Goal: Task Accomplishment & Management: Use online tool/utility

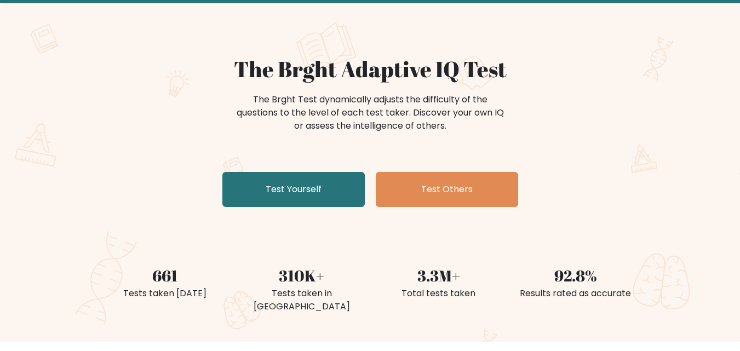
scroll to position [109, 0]
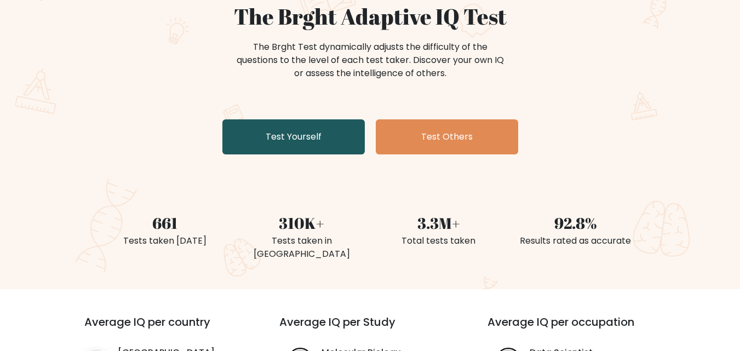
click at [298, 145] on link "Test Yourself" at bounding box center [293, 136] width 142 height 35
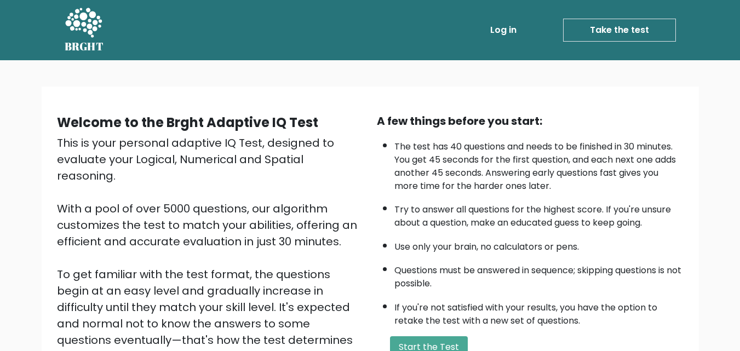
scroll to position [151, 0]
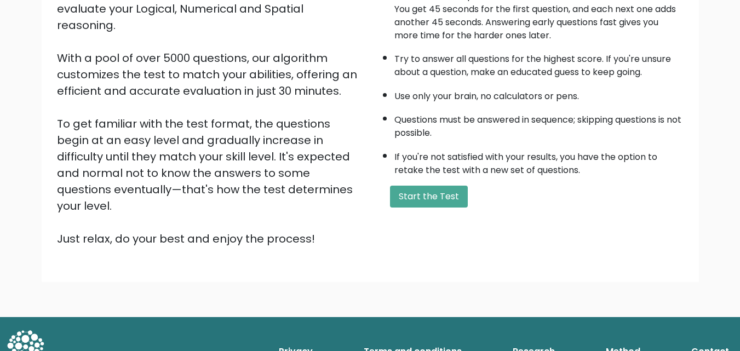
click at [429, 197] on button "Start the Test" at bounding box center [429, 197] width 78 height 22
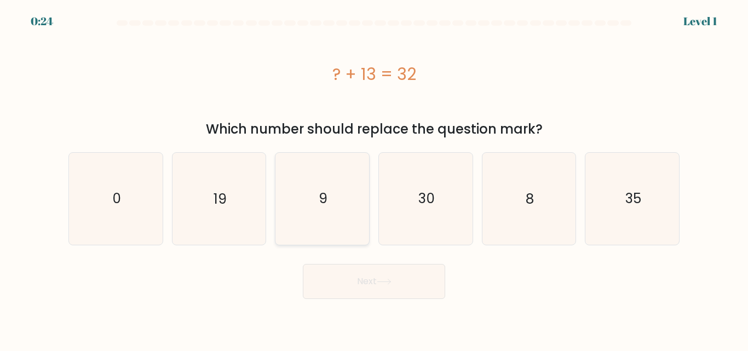
click at [345, 213] on icon "9" at bounding box center [321, 198] width 91 height 91
click at [374, 178] on input "c. 9" at bounding box center [374, 177] width 1 height 3
radio input "true"
click at [400, 292] on button "Next" at bounding box center [374, 281] width 142 height 35
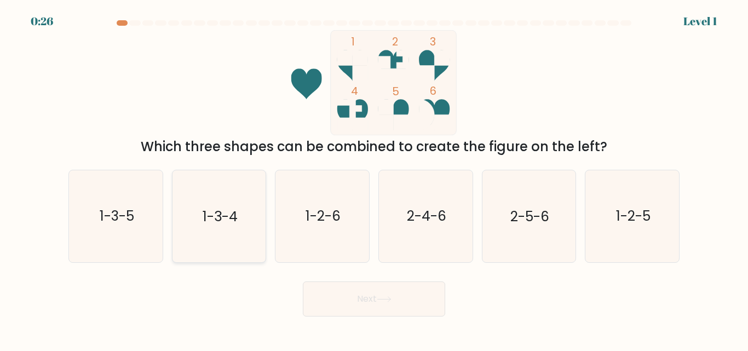
click at [222, 209] on text "1-3-4" at bounding box center [220, 216] width 35 height 19
click at [374, 178] on input "b. 1-3-4" at bounding box center [374, 177] width 1 height 3
radio input "true"
drag, startPoint x: 367, startPoint y: 280, endPoint x: 367, endPoint y: 292, distance: 12.6
click at [367, 281] on div "Next" at bounding box center [374, 296] width 624 height 41
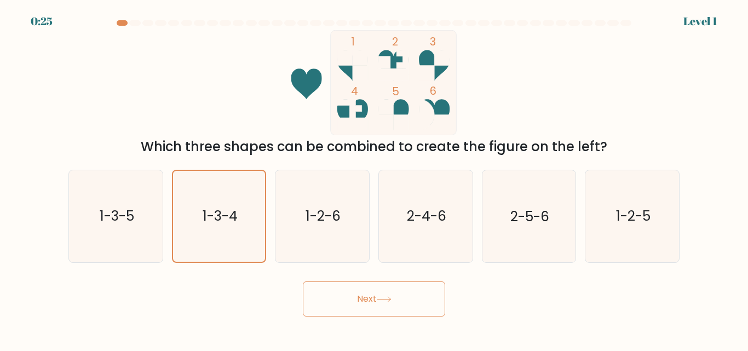
click at [367, 294] on button "Next" at bounding box center [374, 298] width 142 height 35
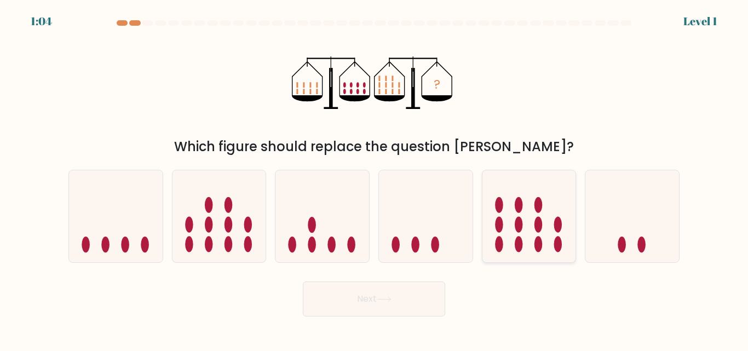
click at [540, 215] on icon at bounding box center [529, 215] width 94 height 77
click at [374, 178] on input "e." at bounding box center [374, 177] width 1 height 3
radio input "true"
click at [385, 296] on icon at bounding box center [384, 299] width 15 height 6
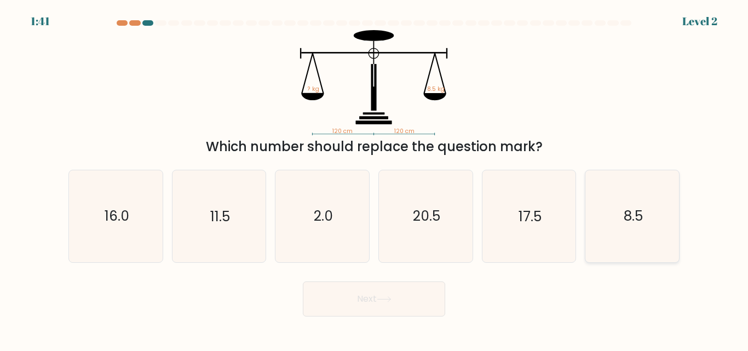
click at [600, 200] on icon "8.5" at bounding box center [631, 215] width 91 height 91
click at [374, 178] on input "f. 8.5" at bounding box center [374, 177] width 1 height 3
radio input "true"
click at [407, 295] on button "Next" at bounding box center [374, 298] width 142 height 35
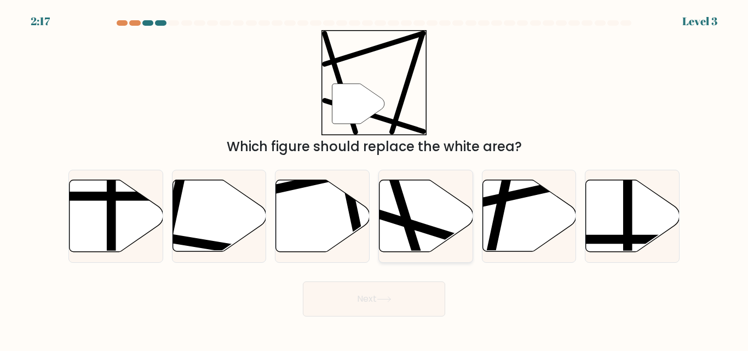
click at [408, 230] on line at bounding box center [393, 178] width 55 height 177
click at [374, 178] on input "d." at bounding box center [374, 177] width 1 height 3
radio input "true"
click at [382, 302] on button "Next" at bounding box center [374, 298] width 142 height 35
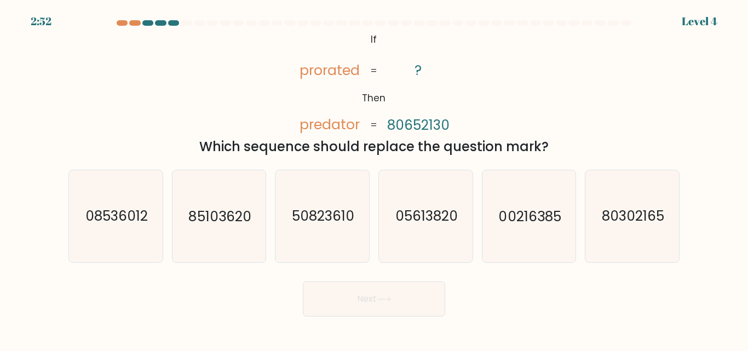
drag, startPoint x: 352, startPoint y: 150, endPoint x: 511, endPoint y: 149, distance: 158.8
click at [511, 149] on div "Which sequence should replace the question mark?" at bounding box center [374, 147] width 598 height 20
click at [652, 229] on icon "80302165" at bounding box center [631, 215] width 91 height 91
click at [374, 178] on input "f. 80302165" at bounding box center [374, 177] width 1 height 3
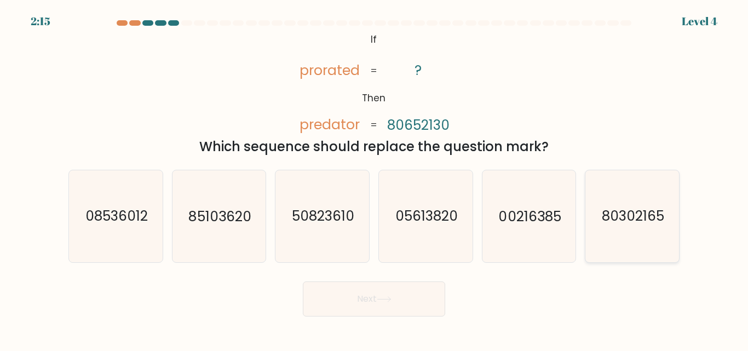
radio input "true"
click at [397, 298] on button "Next" at bounding box center [374, 298] width 142 height 35
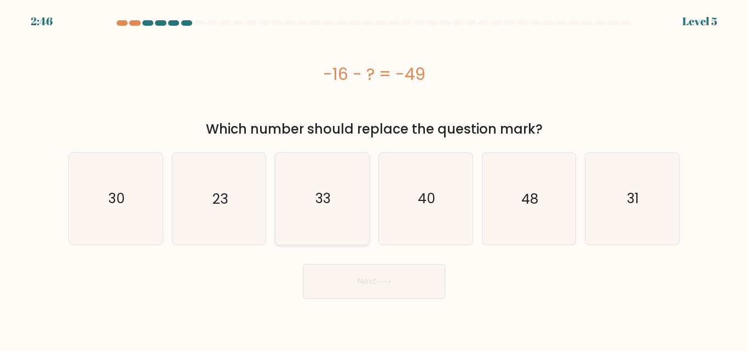
click at [335, 198] on icon "33" at bounding box center [321, 198] width 91 height 91
click at [374, 178] on input "c. 33" at bounding box center [374, 177] width 1 height 3
radio input "true"
click at [383, 288] on button "Next" at bounding box center [374, 281] width 142 height 35
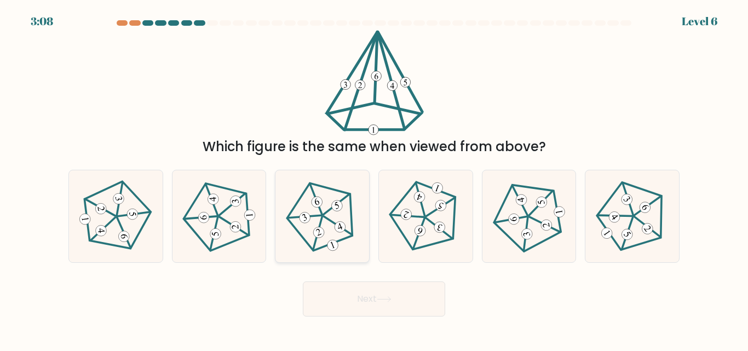
click at [303, 247] on icon at bounding box center [322, 216] width 73 height 73
click at [374, 178] on input "c." at bounding box center [374, 177] width 1 height 3
radio input "true"
drag, startPoint x: 402, startPoint y: 278, endPoint x: 400, endPoint y: 285, distance: 7.1
click at [401, 279] on div "Next" at bounding box center [374, 296] width 624 height 41
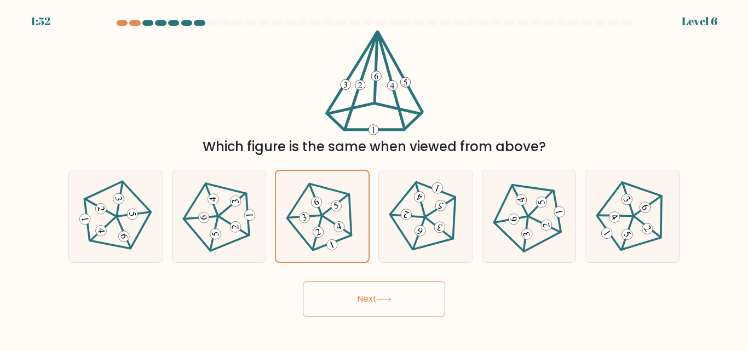
click at [400, 303] on button "Next" at bounding box center [374, 298] width 142 height 35
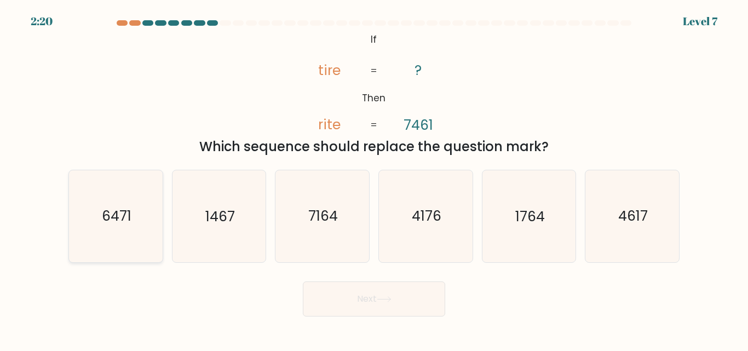
click at [118, 208] on text "6471" at bounding box center [117, 216] width 30 height 19
click at [374, 178] on input "a. 6471" at bounding box center [374, 177] width 1 height 3
radio input "true"
click at [379, 297] on button "Next" at bounding box center [374, 298] width 142 height 35
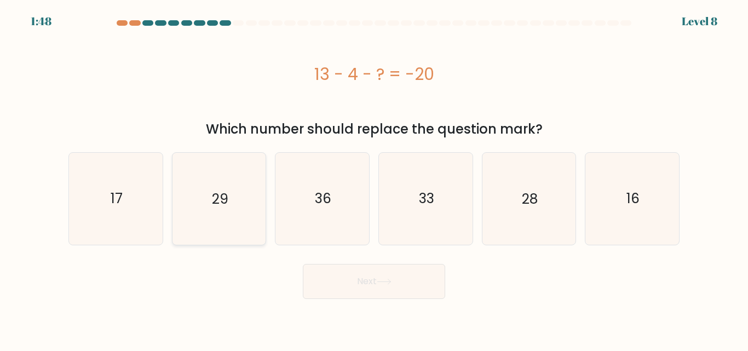
click at [204, 203] on icon "29" at bounding box center [218, 198] width 91 height 91
click at [374, 178] on input "b. 29" at bounding box center [374, 177] width 1 height 3
radio input "true"
click at [321, 293] on button "Next" at bounding box center [374, 281] width 142 height 35
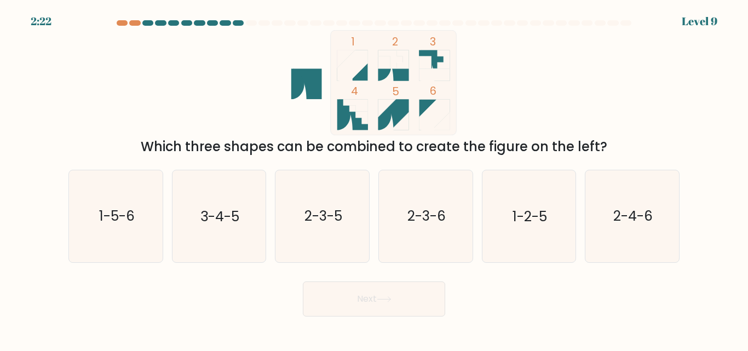
click at [446, 61] on icon at bounding box center [434, 59] width 31 height 19
click at [361, 49] on rect at bounding box center [394, 82] width 126 height 105
click at [432, 103] on icon at bounding box center [434, 115] width 31 height 31
click at [99, 242] on icon "1-5-6" at bounding box center [115, 215] width 91 height 91
click at [374, 178] on input "a. 1-5-6" at bounding box center [374, 177] width 1 height 3
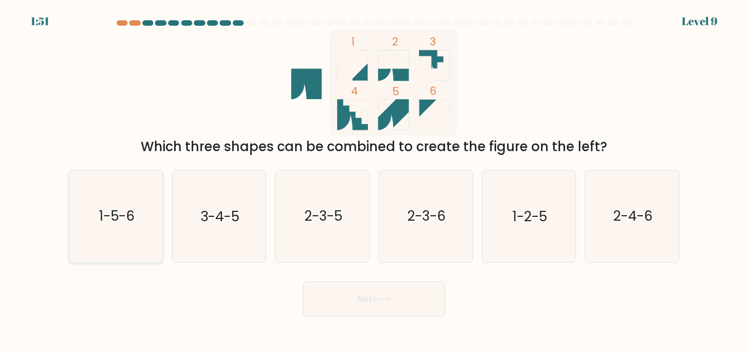
radio input "true"
click at [347, 306] on button "Next" at bounding box center [374, 298] width 142 height 35
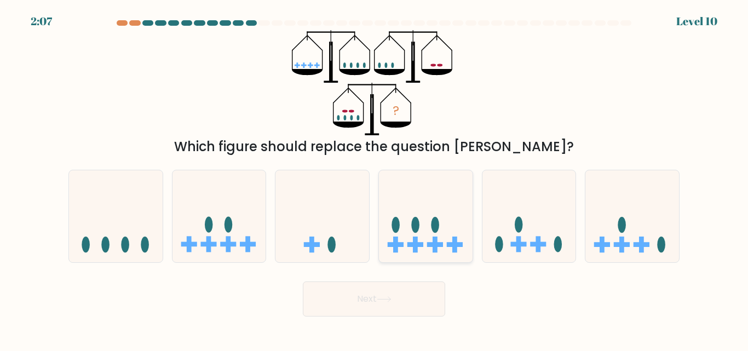
click at [408, 201] on icon at bounding box center [426, 215] width 94 height 77
click at [374, 178] on input "d." at bounding box center [374, 177] width 1 height 3
radio input "true"
click at [406, 318] on body "2:06 Level 10" at bounding box center [374, 175] width 748 height 351
click at [392, 287] on button "Next" at bounding box center [374, 298] width 142 height 35
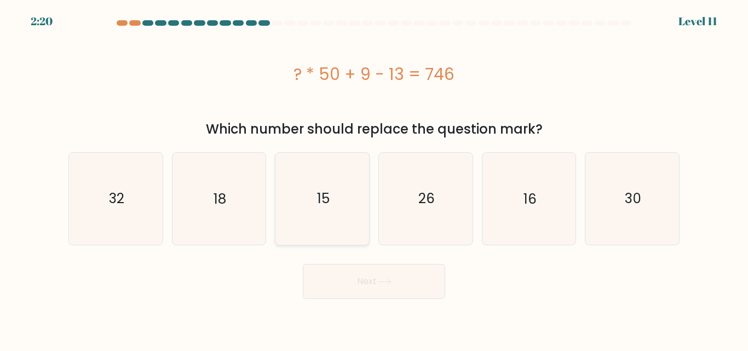
click at [298, 180] on icon "15" at bounding box center [321, 198] width 91 height 91
click at [374, 178] on input "c. 15" at bounding box center [374, 177] width 1 height 3
radio input "true"
click at [358, 272] on button "Next" at bounding box center [374, 281] width 142 height 35
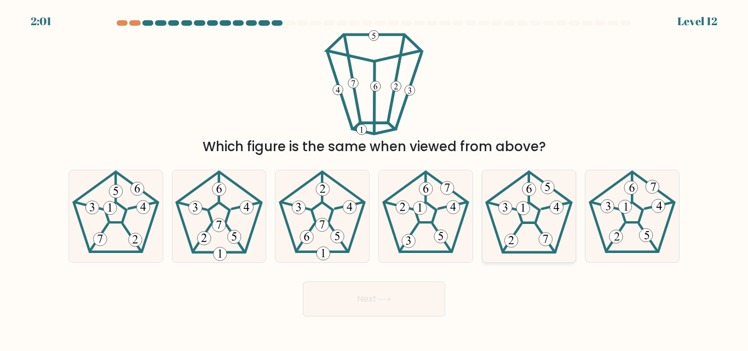
click at [526, 223] on 255 at bounding box center [528, 213] width 21 height 20
click at [374, 178] on input "e." at bounding box center [374, 177] width 1 height 3
radio input "true"
drag, startPoint x: 405, startPoint y: 304, endPoint x: 519, endPoint y: 307, distance: 113.9
click at [533, 305] on div "Next" at bounding box center [374, 296] width 624 height 41
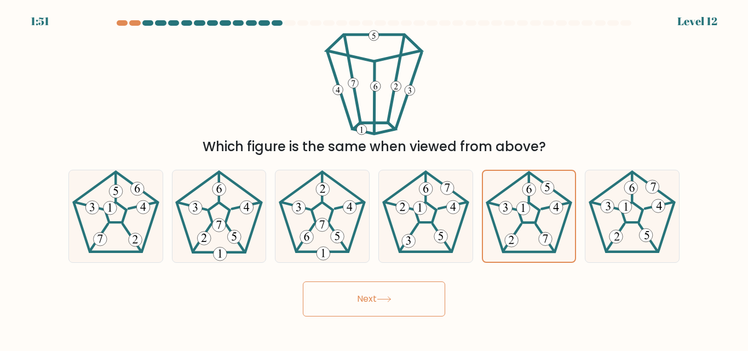
click at [359, 309] on button "Next" at bounding box center [374, 298] width 142 height 35
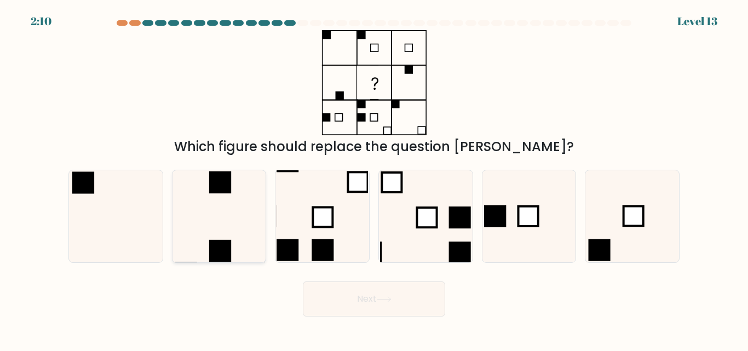
drag, startPoint x: 217, startPoint y: 226, endPoint x: 221, endPoint y: 221, distance: 5.9
click at [218, 224] on icon at bounding box center [218, 215] width 91 height 91
click at [374, 178] on input "b." at bounding box center [374, 177] width 1 height 3
radio input "true"
click at [333, 306] on button "Next" at bounding box center [374, 298] width 142 height 35
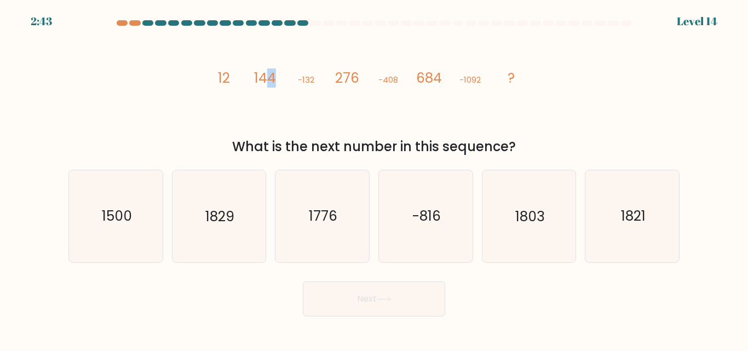
drag, startPoint x: 264, startPoint y: 84, endPoint x: 290, endPoint y: 79, distance: 25.7
click at [290, 79] on icon "image/svg+xml 12 144 -132 276 -408 684 -1092 ?" at bounding box center [374, 82] width 328 height 105
click at [459, 240] on icon "-816" at bounding box center [425, 215] width 91 height 91
click at [374, 178] on input "d. -816" at bounding box center [374, 177] width 1 height 3
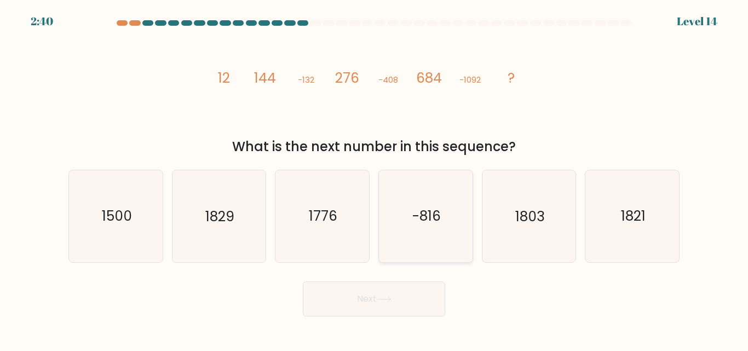
radio input "true"
click at [378, 312] on body "2:40 Level 14" at bounding box center [374, 175] width 748 height 351
click at [332, 298] on button "Next" at bounding box center [374, 298] width 142 height 35
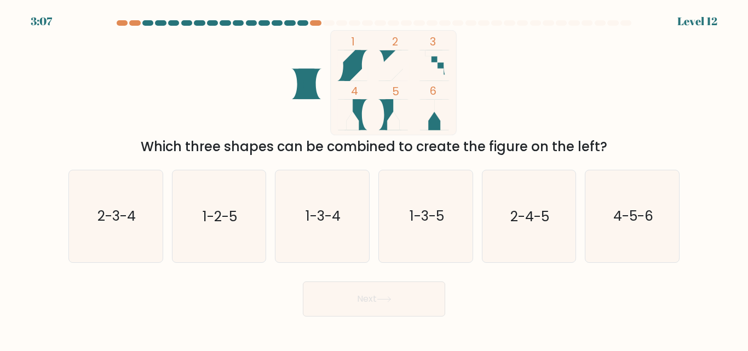
drag, startPoint x: 202, startPoint y: 137, endPoint x: 589, endPoint y: 140, distance: 386.5
click at [589, 140] on div "Which three shapes can be combined to create the figure on the left?" at bounding box center [374, 147] width 598 height 20
click at [352, 72] on icon at bounding box center [356, 65] width 24 height 31
click at [216, 191] on icon "1-2-5" at bounding box center [218, 215] width 91 height 91
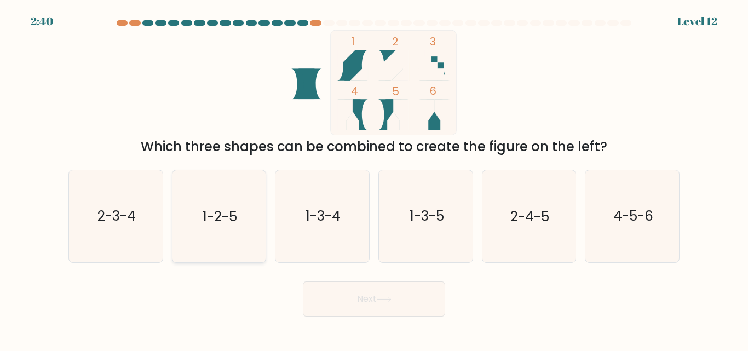
click at [374, 178] on input "b. 1-2-5" at bounding box center [374, 177] width 1 height 3
radio input "true"
click at [337, 296] on button "Next" at bounding box center [374, 298] width 142 height 35
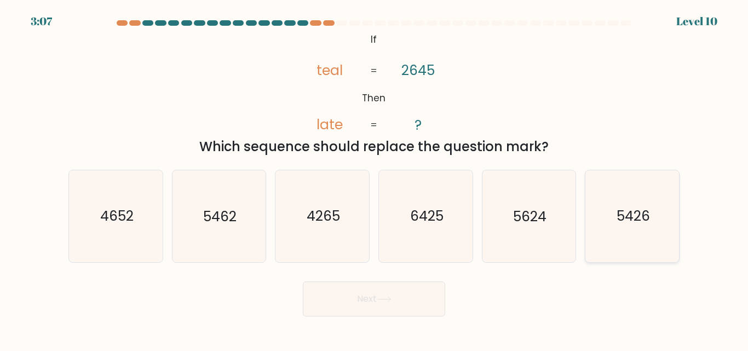
click at [609, 221] on icon "5426" at bounding box center [631, 215] width 91 height 91
click at [374, 178] on input "f. 5426" at bounding box center [374, 177] width 1 height 3
radio input "true"
click at [402, 306] on button "Next" at bounding box center [374, 298] width 142 height 35
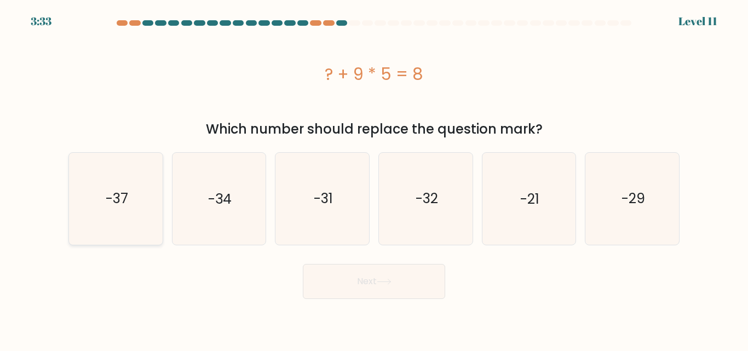
click at [136, 166] on icon "-37" at bounding box center [115, 198] width 91 height 91
click at [374, 176] on input "a. -37" at bounding box center [374, 177] width 1 height 3
radio input "true"
click at [310, 295] on button "Next" at bounding box center [374, 281] width 142 height 35
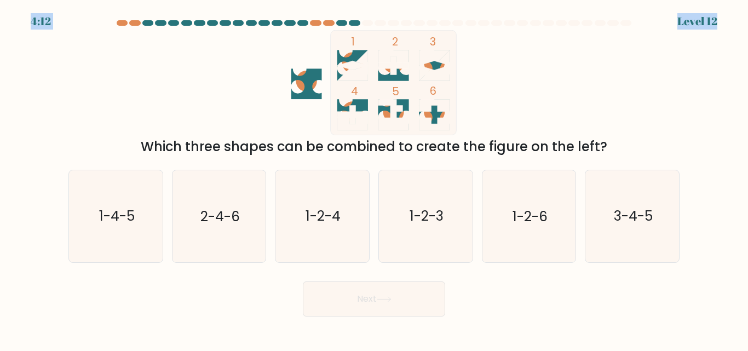
drag, startPoint x: 667, startPoint y: 13, endPoint x: 619, endPoint y: 25, distance: 50.1
click at [619, 25] on body "4:12 Level 12" at bounding box center [374, 175] width 748 height 351
click at [626, 25] on div at bounding box center [625, 22] width 11 height 5
